Goal: Task Accomplishment & Management: Manage account settings

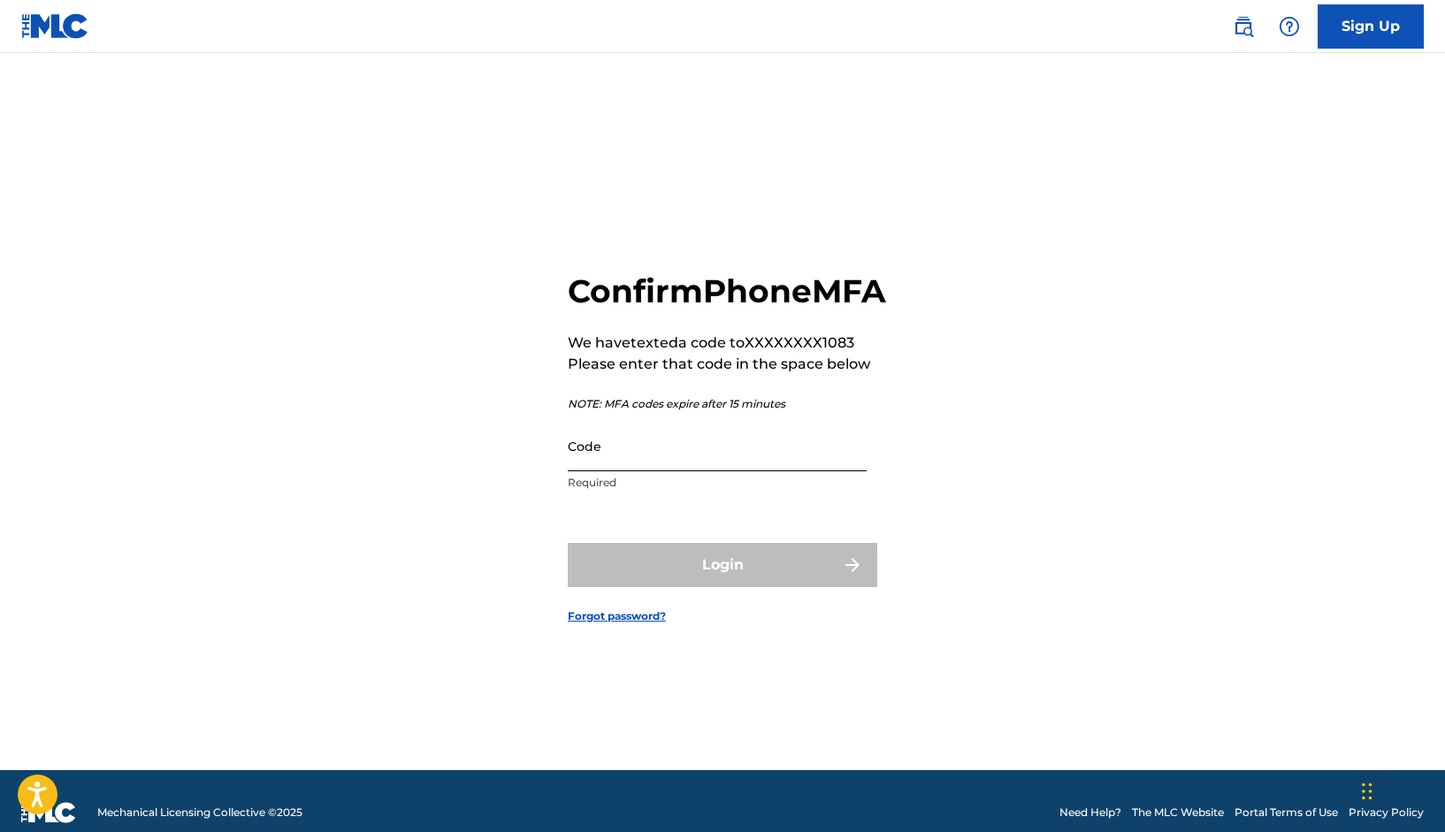
click at [681, 469] on input "Code" at bounding box center [717, 446] width 299 height 50
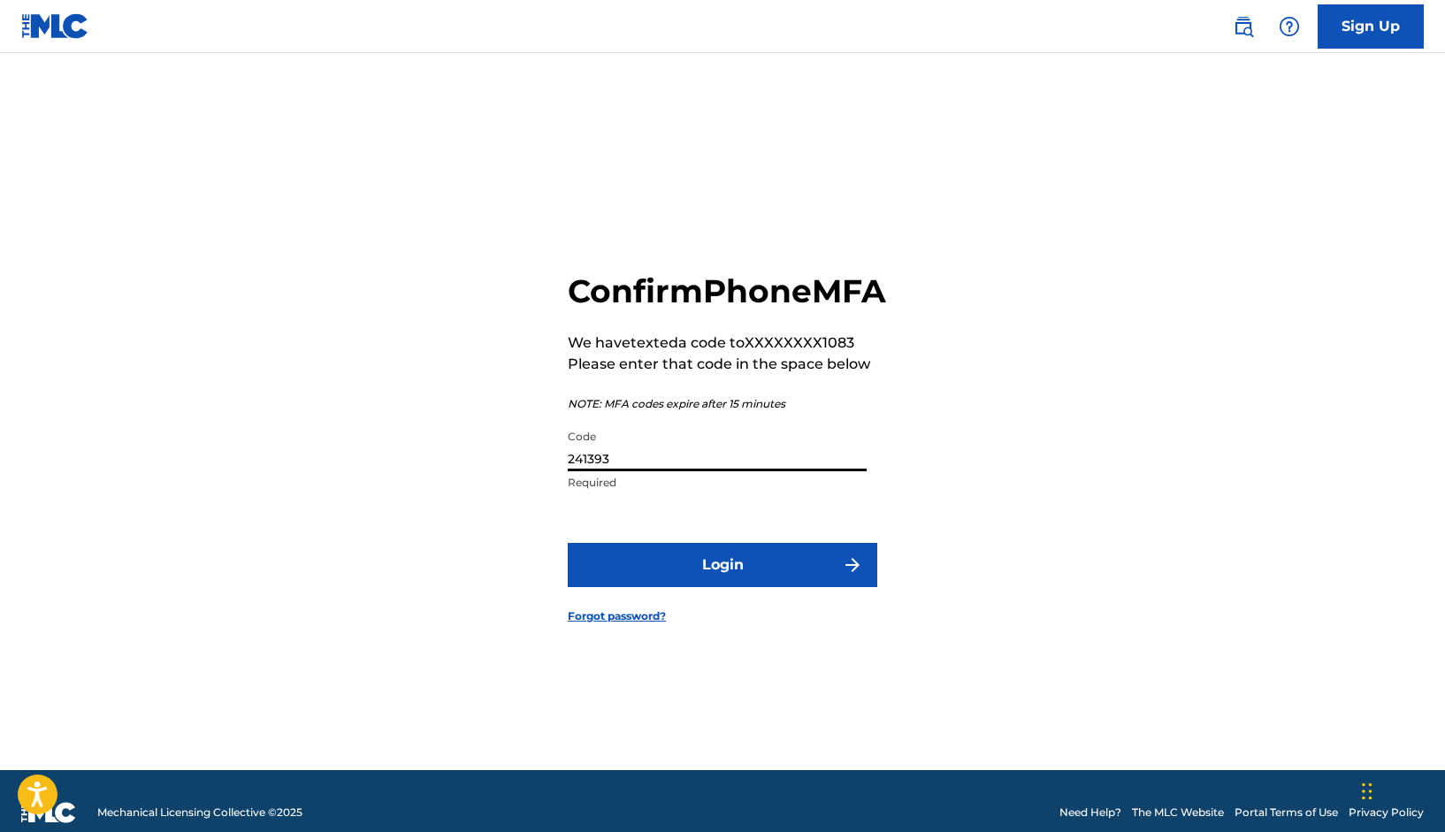
type input "241393"
click at [722, 584] on button "Login" at bounding box center [722, 565] width 309 height 44
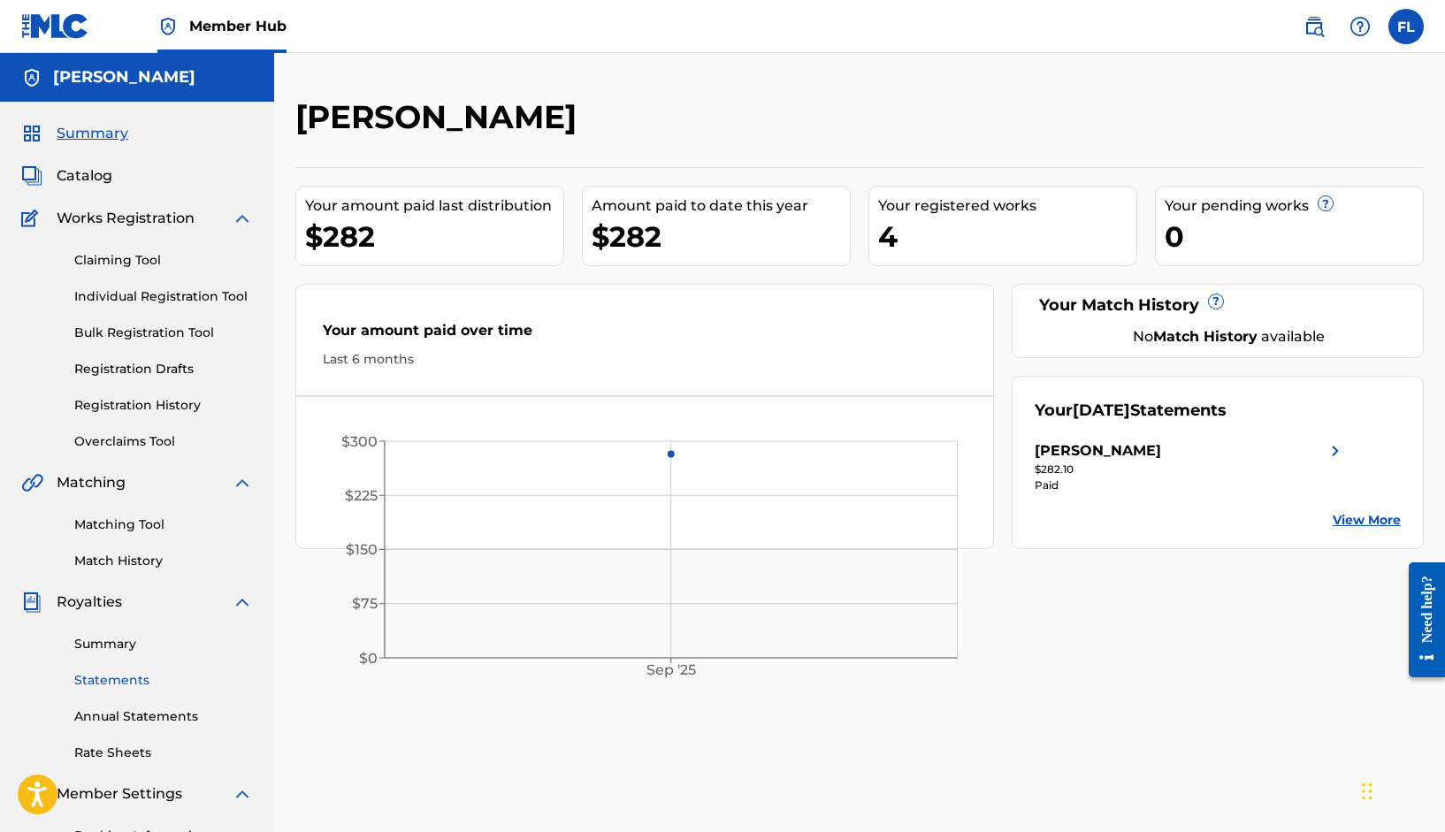
click at [106, 675] on link "Statements" at bounding box center [163, 680] width 179 height 19
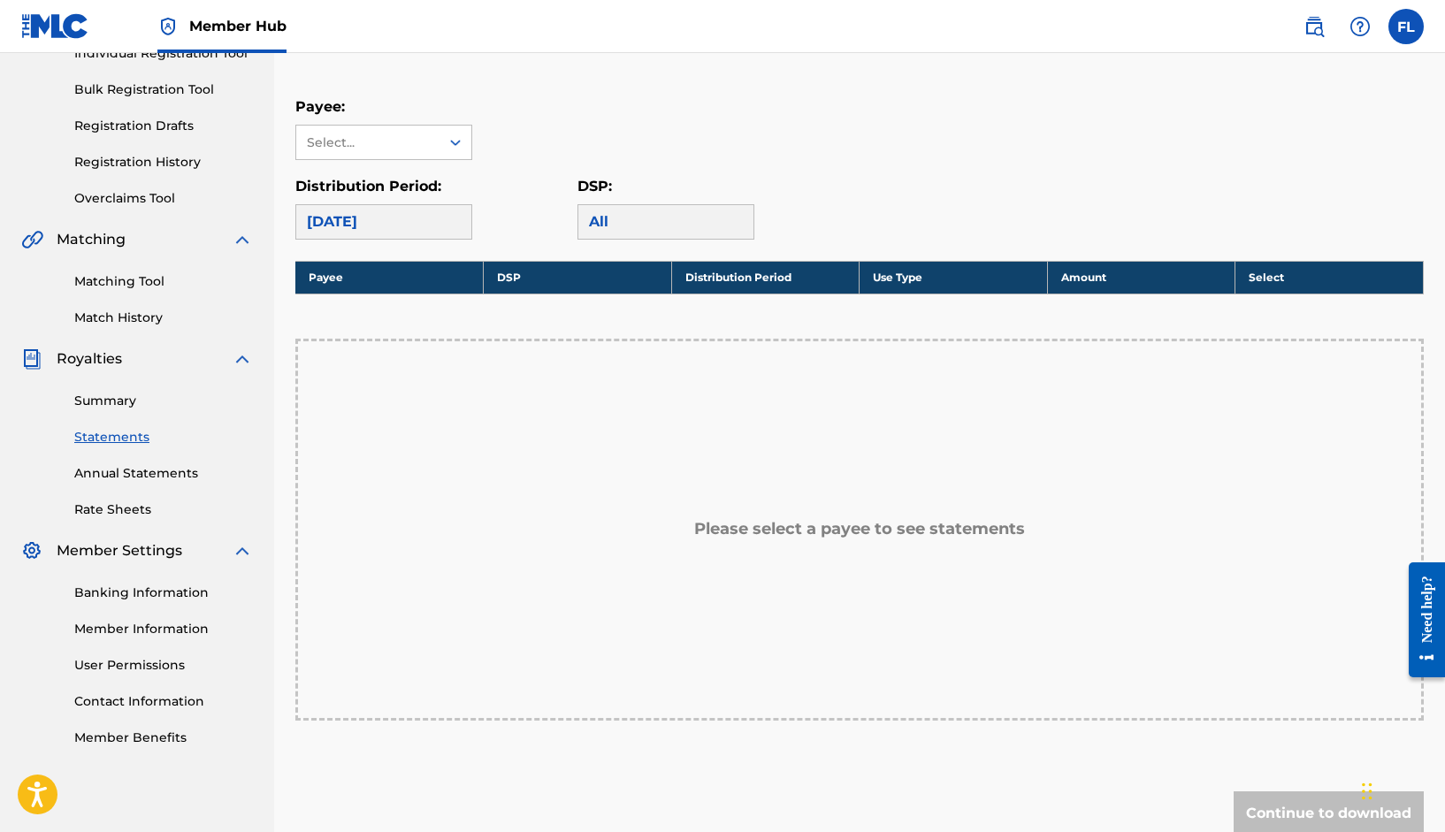
scroll to position [247, 0]
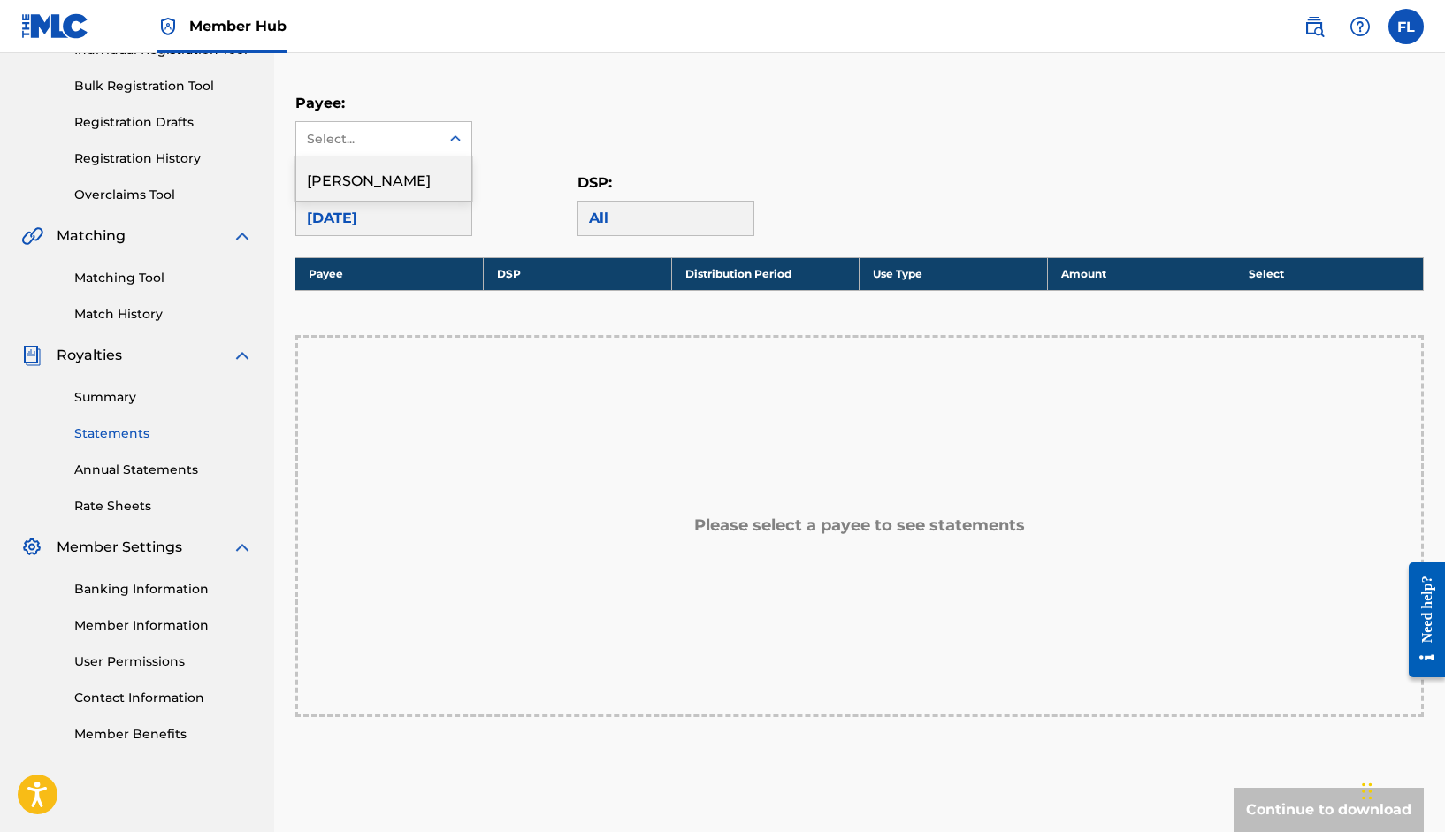
click at [438, 144] on div "Select..." at bounding box center [367, 139] width 143 height 34
click at [420, 187] on div "[PERSON_NAME]" at bounding box center [383, 178] width 175 height 44
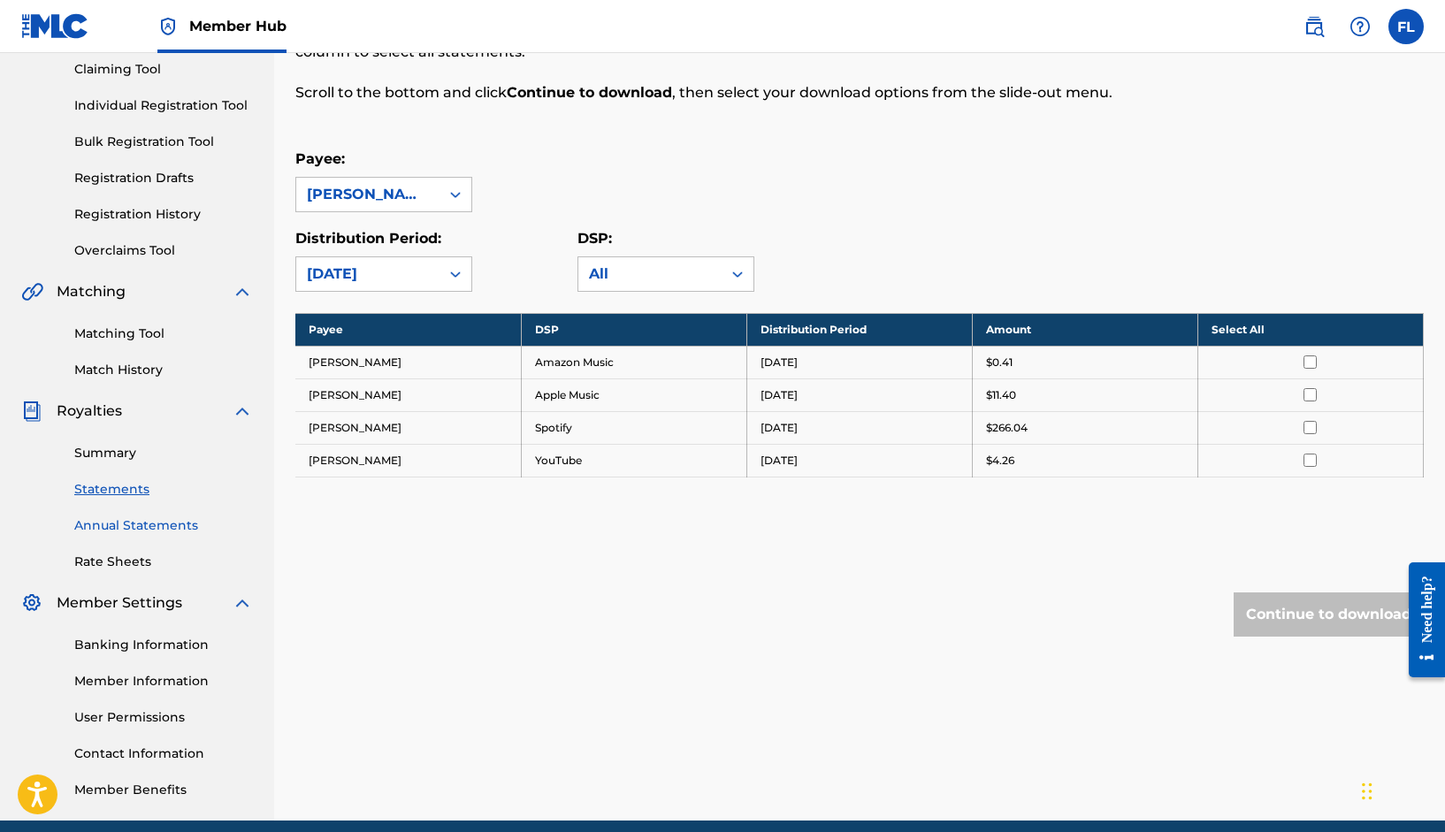
scroll to position [193, 0]
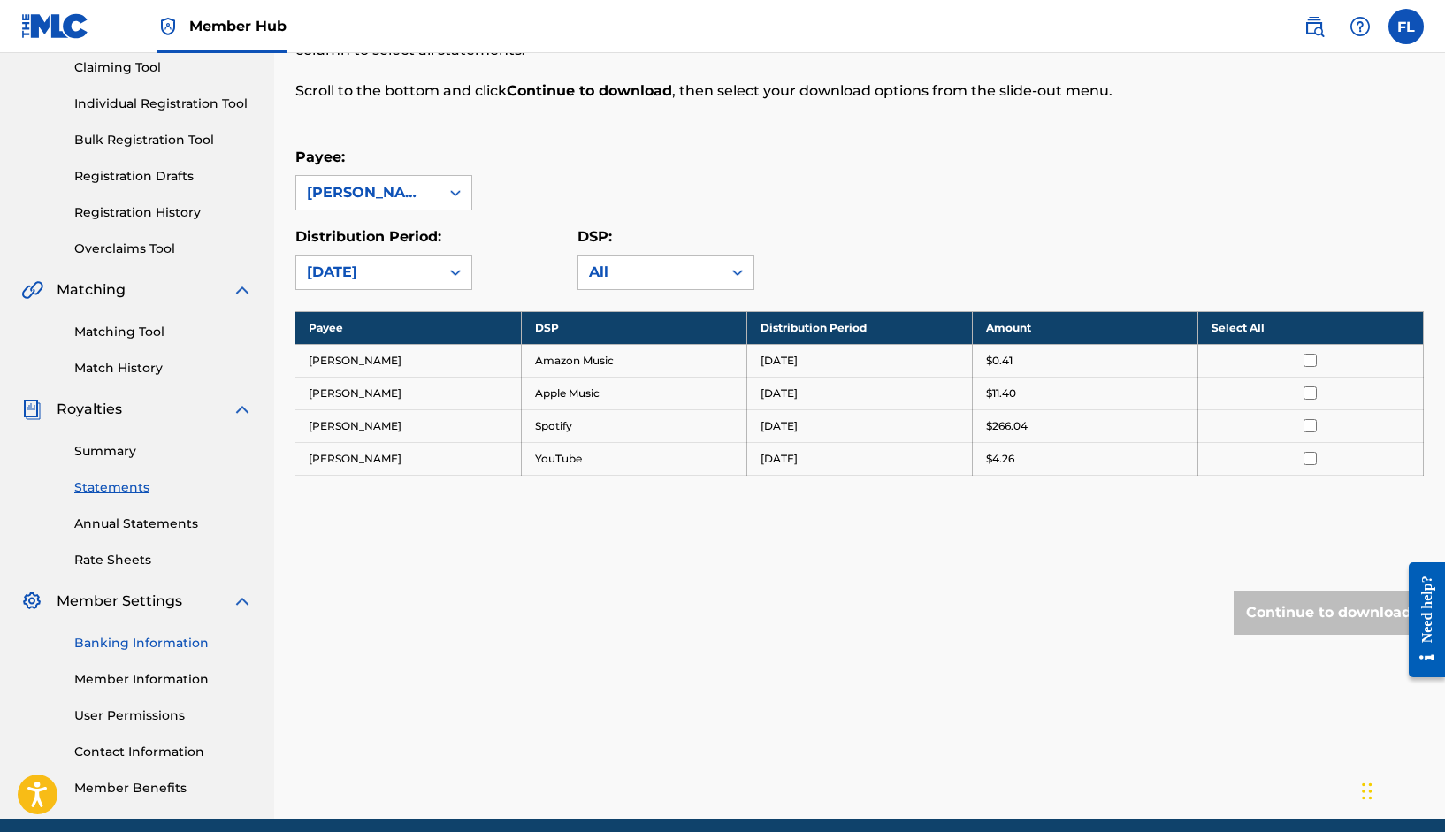
click at [141, 645] on link "Banking Information" at bounding box center [163, 643] width 179 height 19
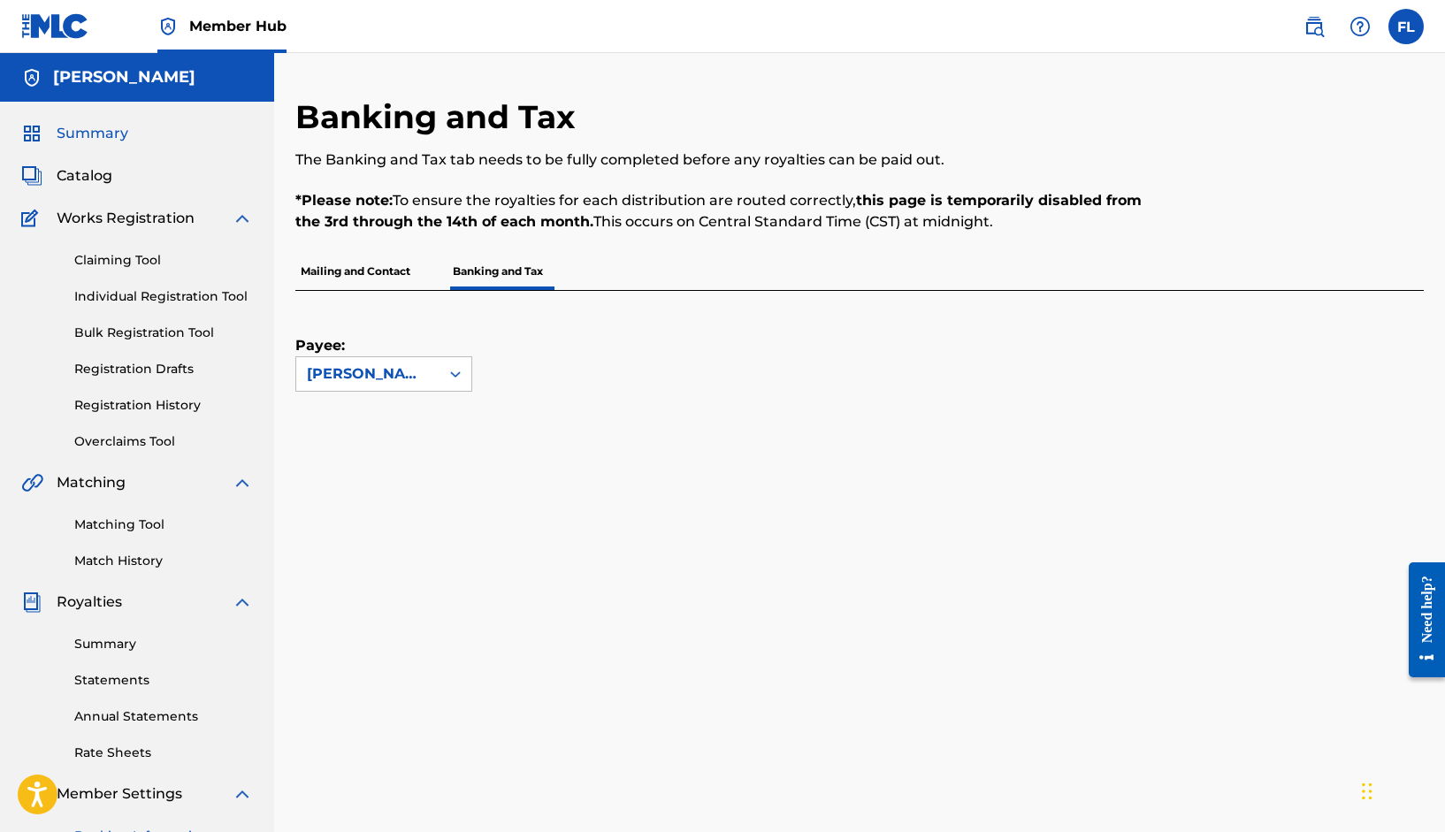
click at [100, 134] on span "Summary" at bounding box center [93, 133] width 72 height 21
